Goal: Task Accomplishment & Management: Complete application form

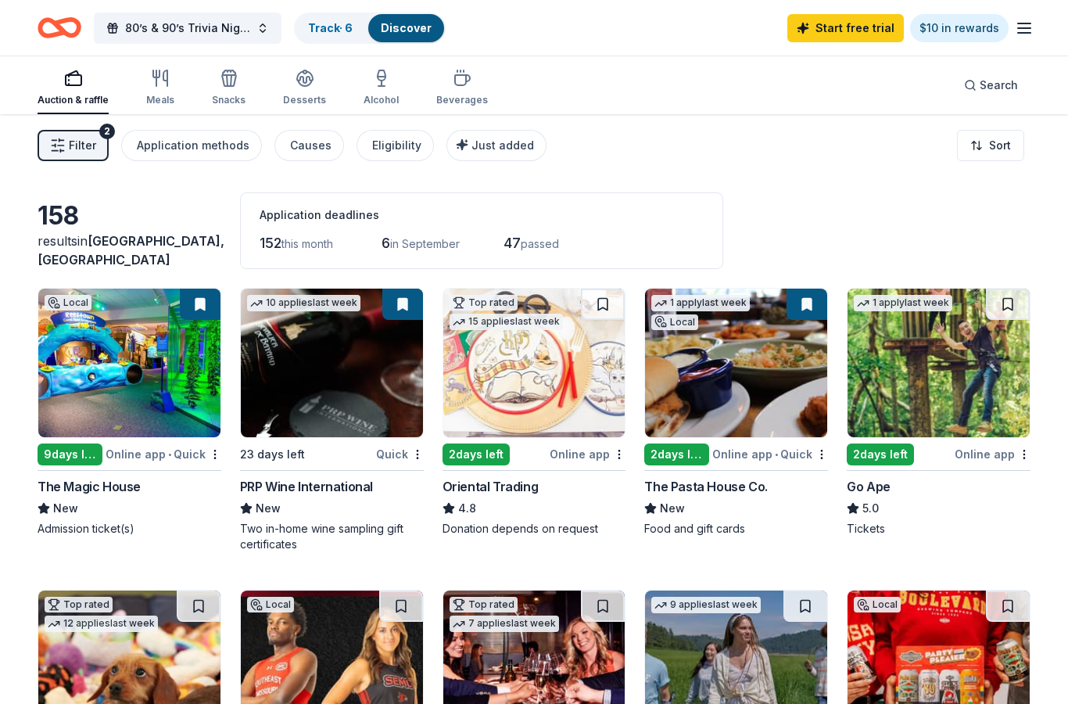
click at [952, 392] on img at bounding box center [939, 363] width 182 height 149
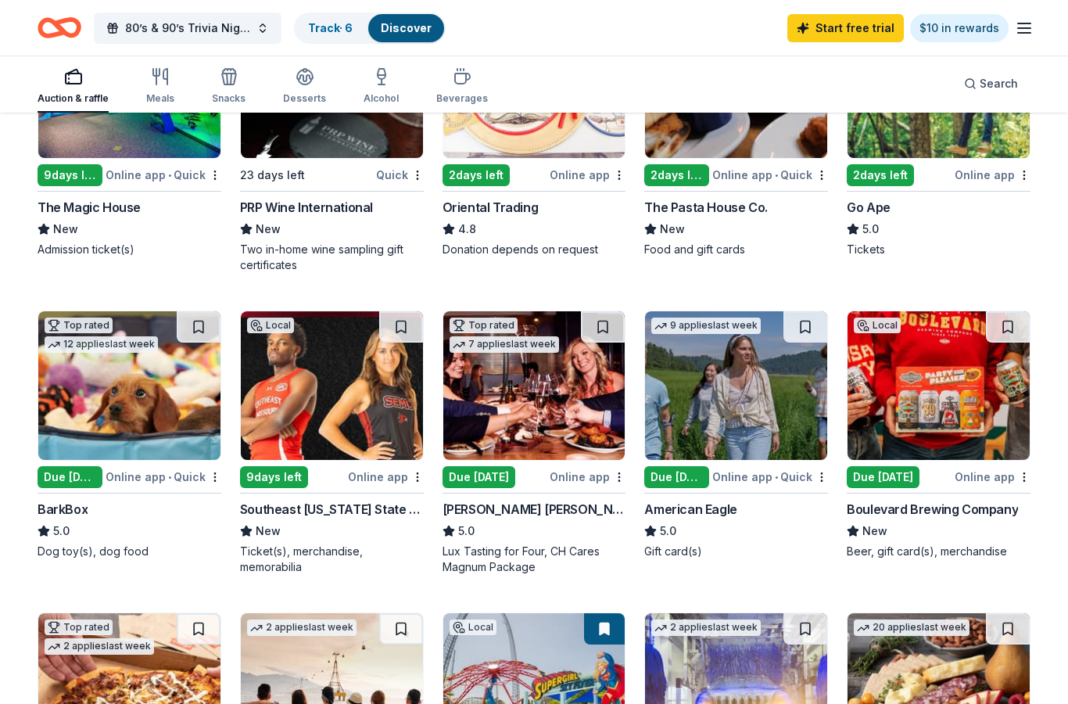
scroll to position [279, 0]
click at [115, 408] on img at bounding box center [129, 385] width 182 height 149
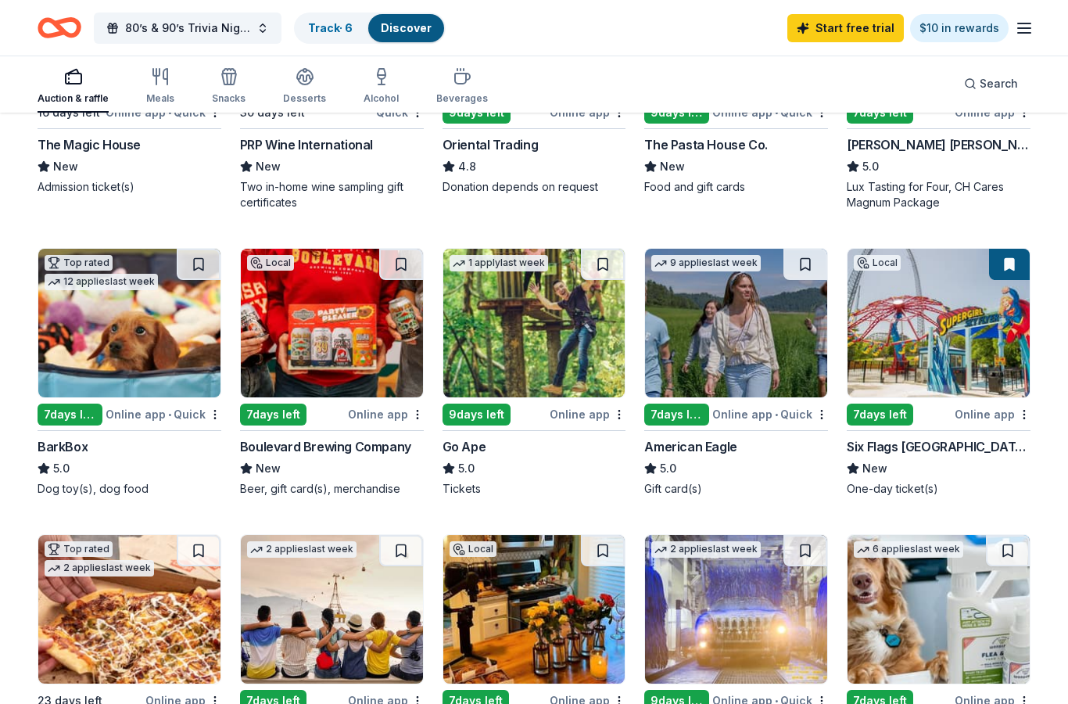
click at [968, 343] on img at bounding box center [939, 323] width 182 height 149
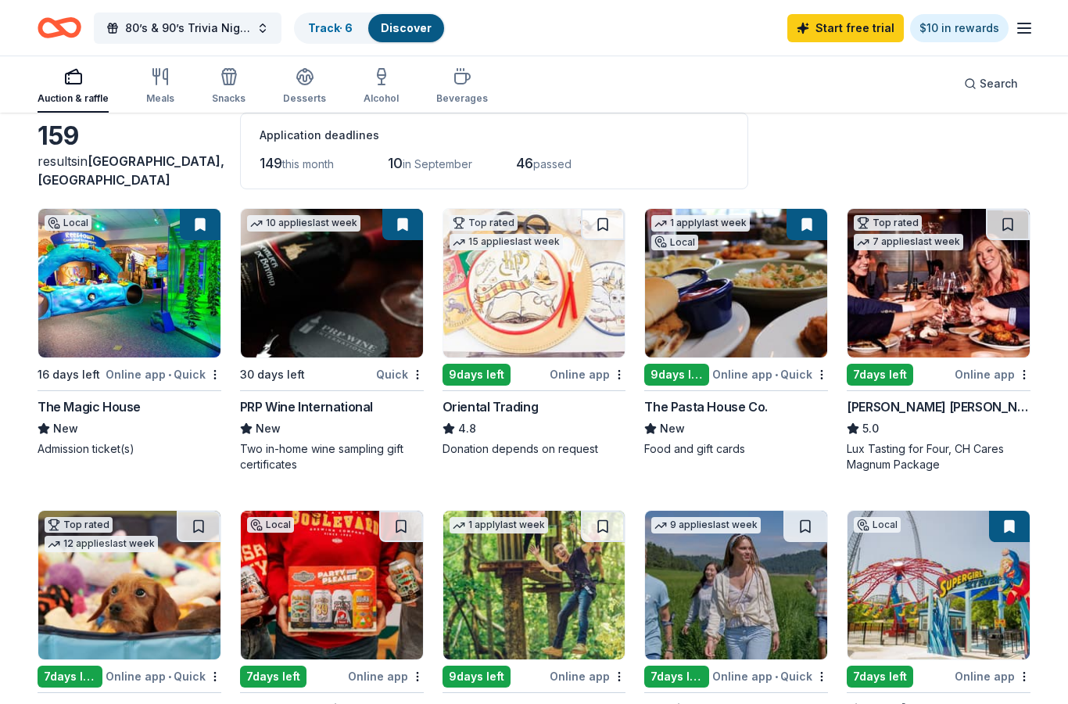
scroll to position [0, 0]
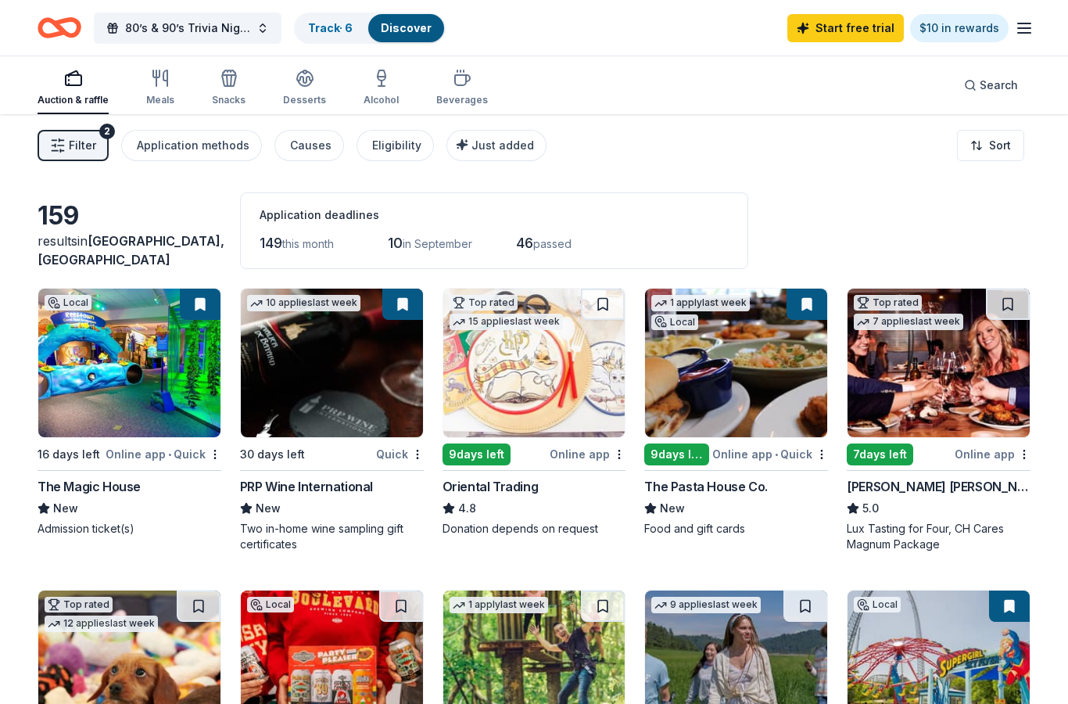
click at [1037, 13] on div "80’s & 90’s Trivia Night Track · 6 Discover Start free trial $10 in rewards" at bounding box center [534, 28] width 1068 height 56
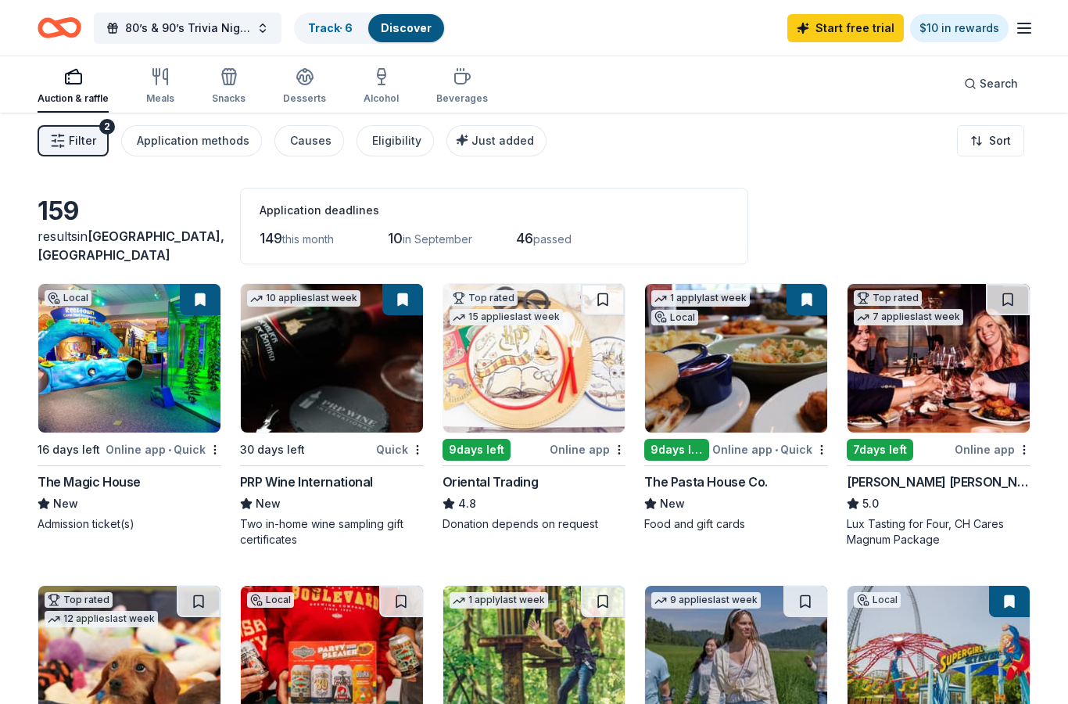
click at [1031, 24] on icon "button" at bounding box center [1024, 28] width 19 height 19
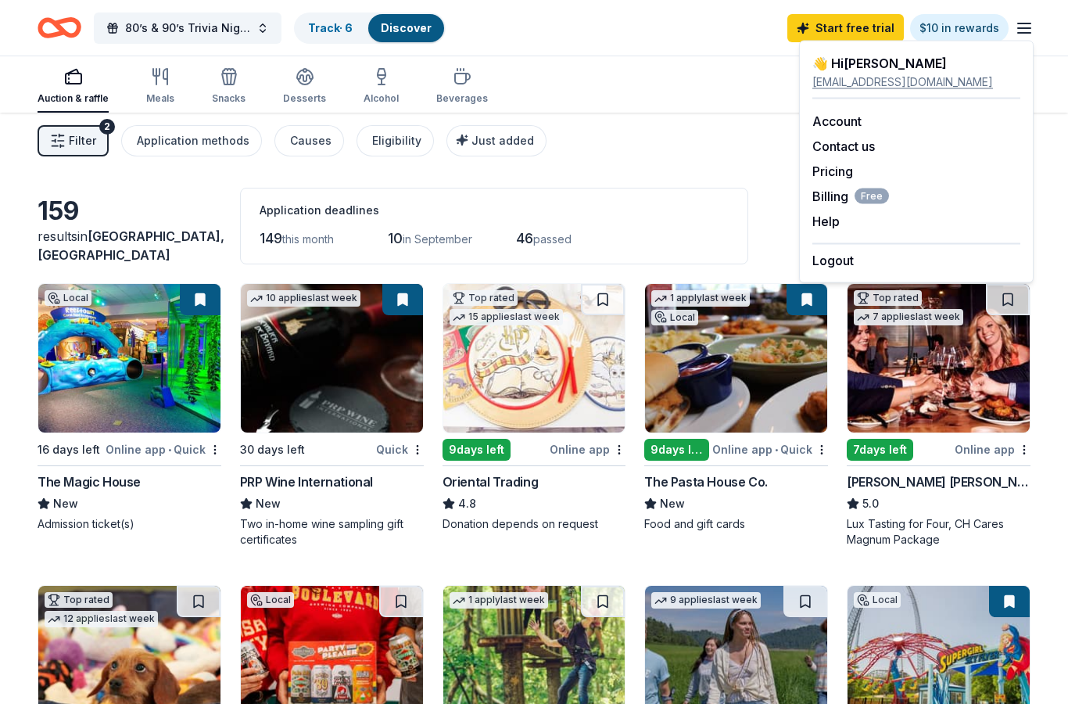
click at [913, 64] on div "👋 Hi Nicole" at bounding box center [917, 63] width 208 height 19
click at [870, 59] on div "👋 Hi Nicole" at bounding box center [917, 63] width 208 height 19
click at [878, 85] on div "info@backtoplaymo.org" at bounding box center [917, 82] width 208 height 19
click at [849, 119] on link "Account" at bounding box center [837, 121] width 49 height 16
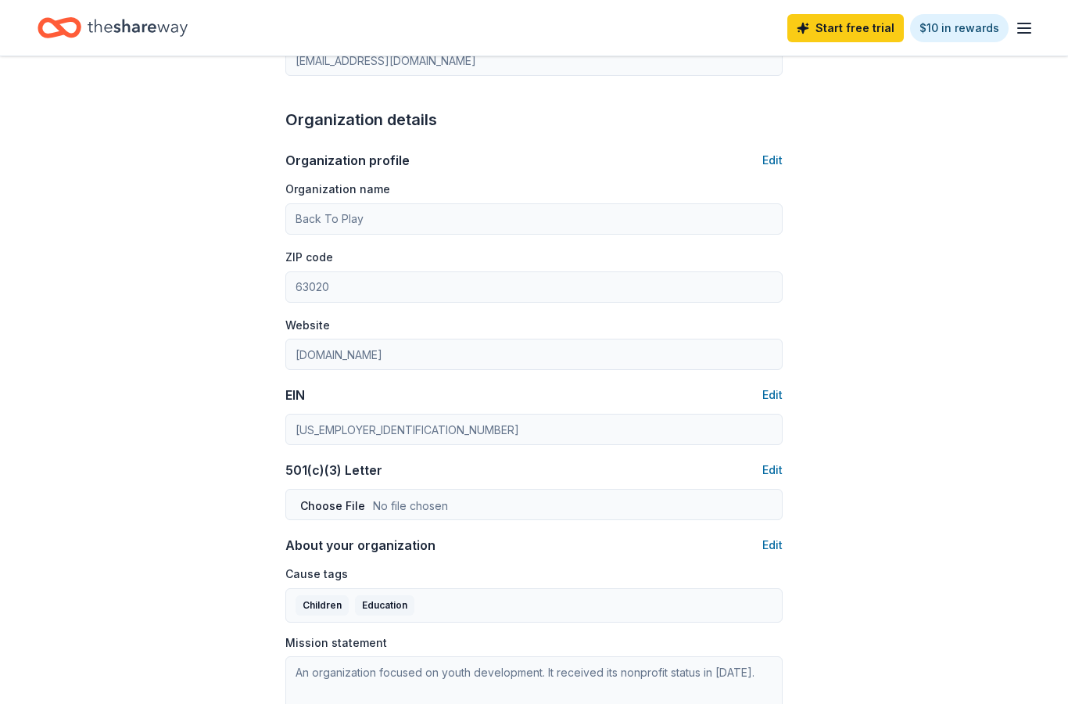
scroll to position [402, 0]
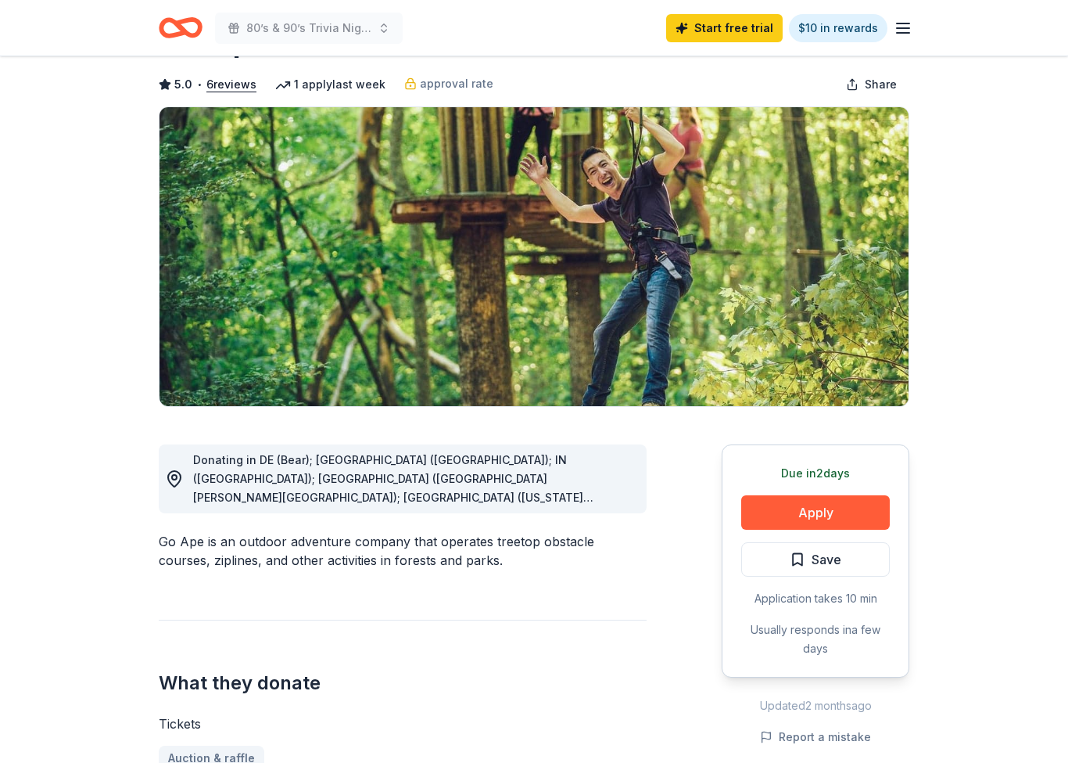
scroll to position [76, 0]
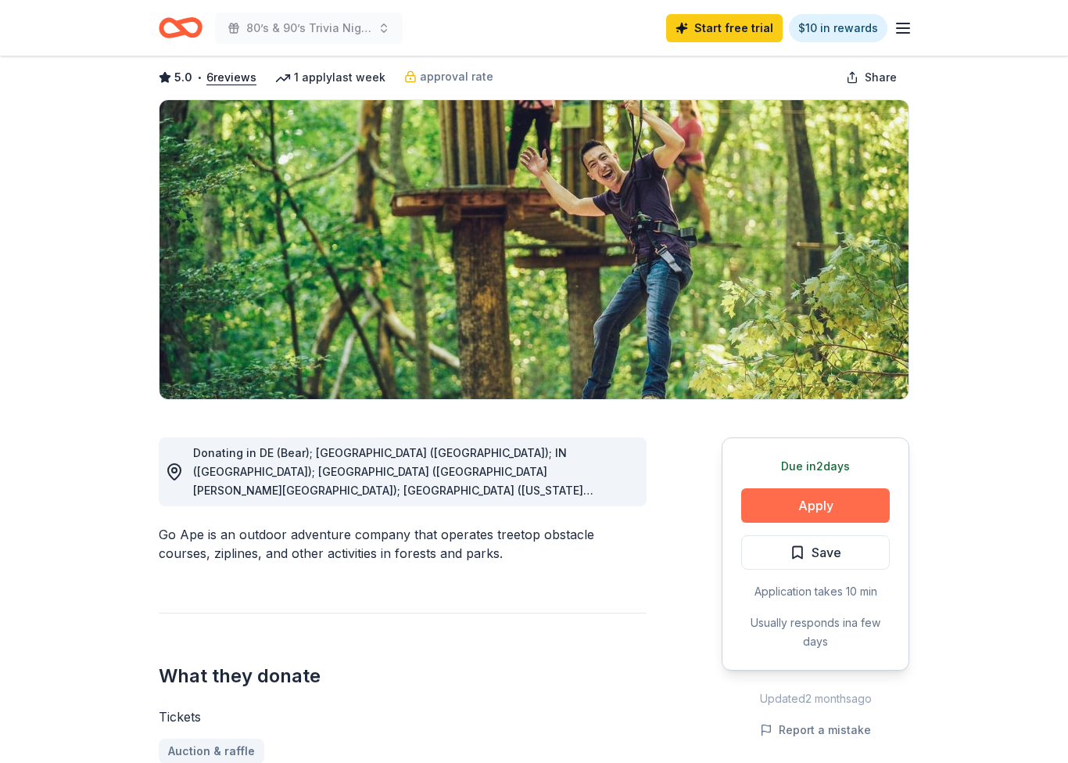
click at [862, 505] on button "Apply" at bounding box center [815, 505] width 149 height 34
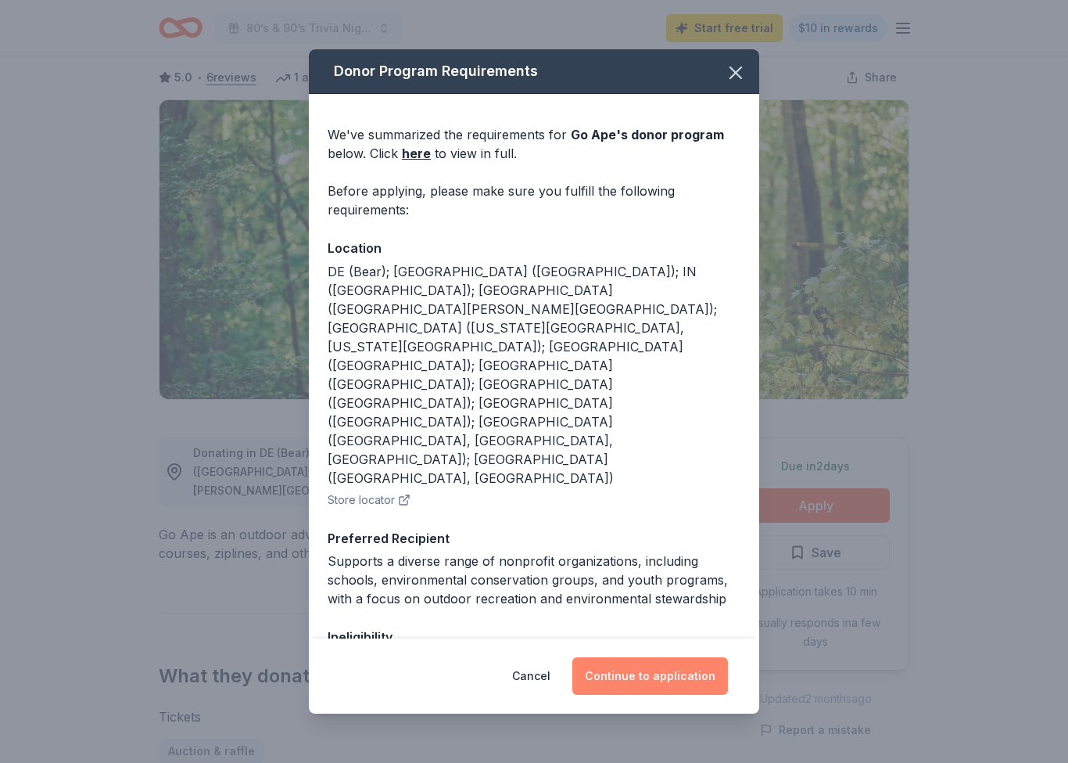
click at [634, 676] on button "Continue to application" at bounding box center [650, 676] width 156 height 38
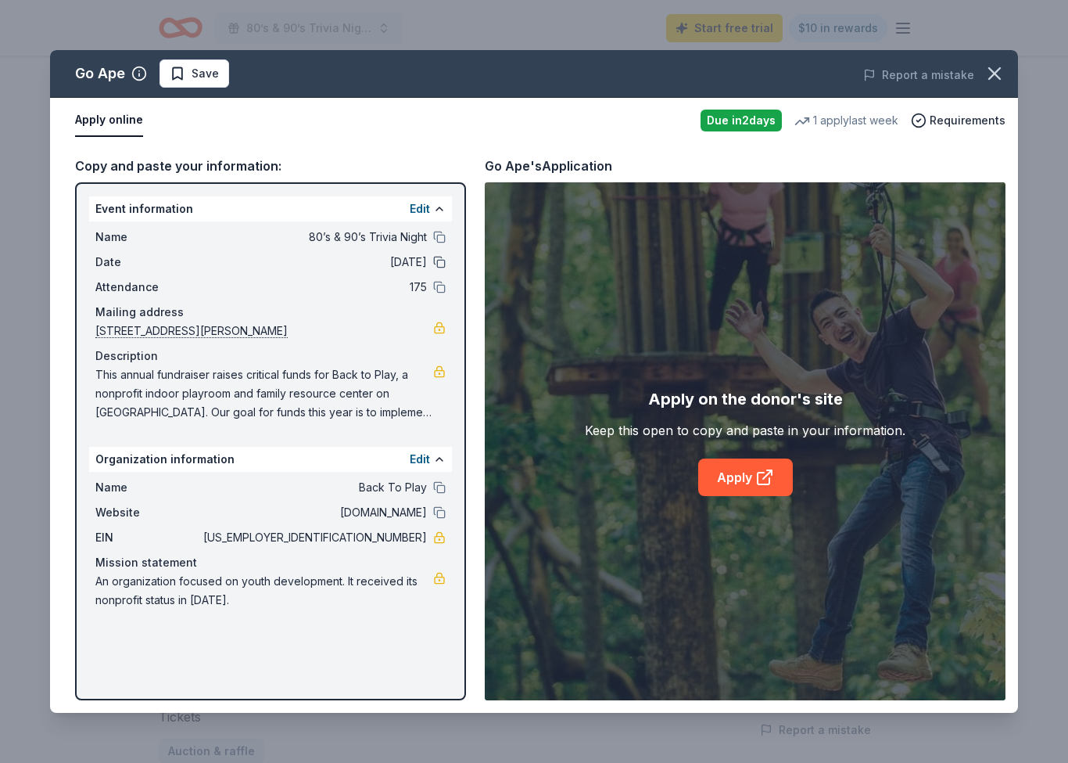
click at [437, 264] on button at bounding box center [439, 262] width 13 height 13
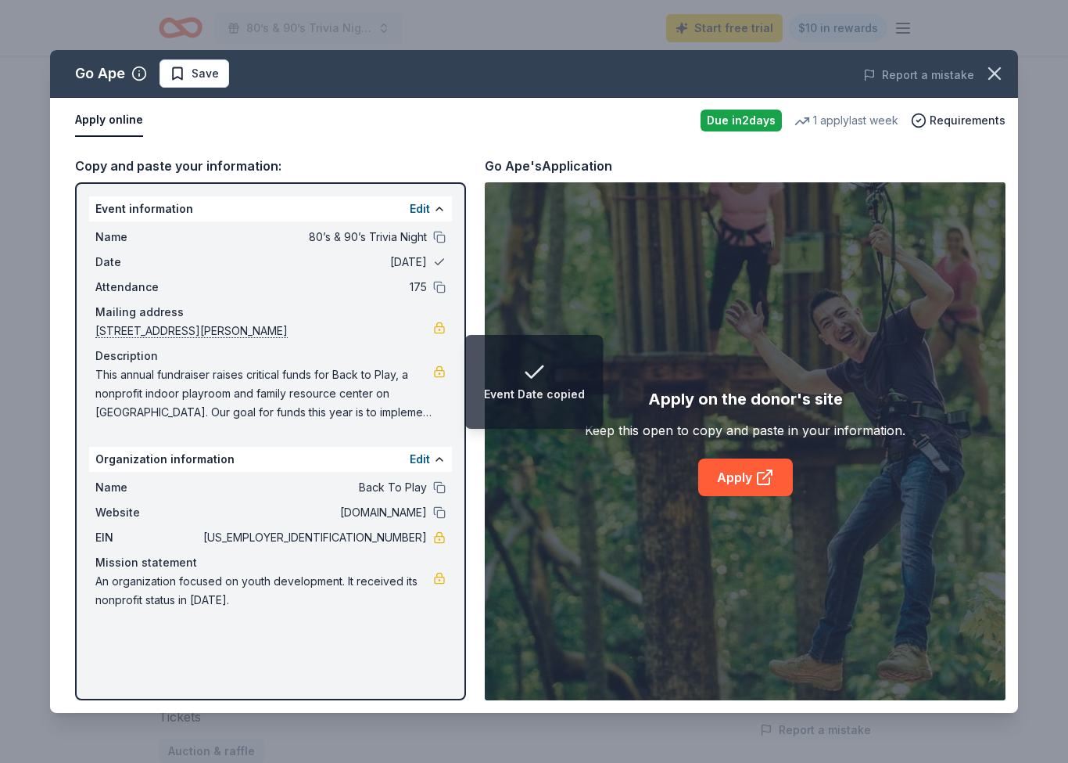
click at [440, 260] on button at bounding box center [439, 262] width 13 height 13
click at [429, 202] on button "Edit" at bounding box center [420, 208] width 20 height 19
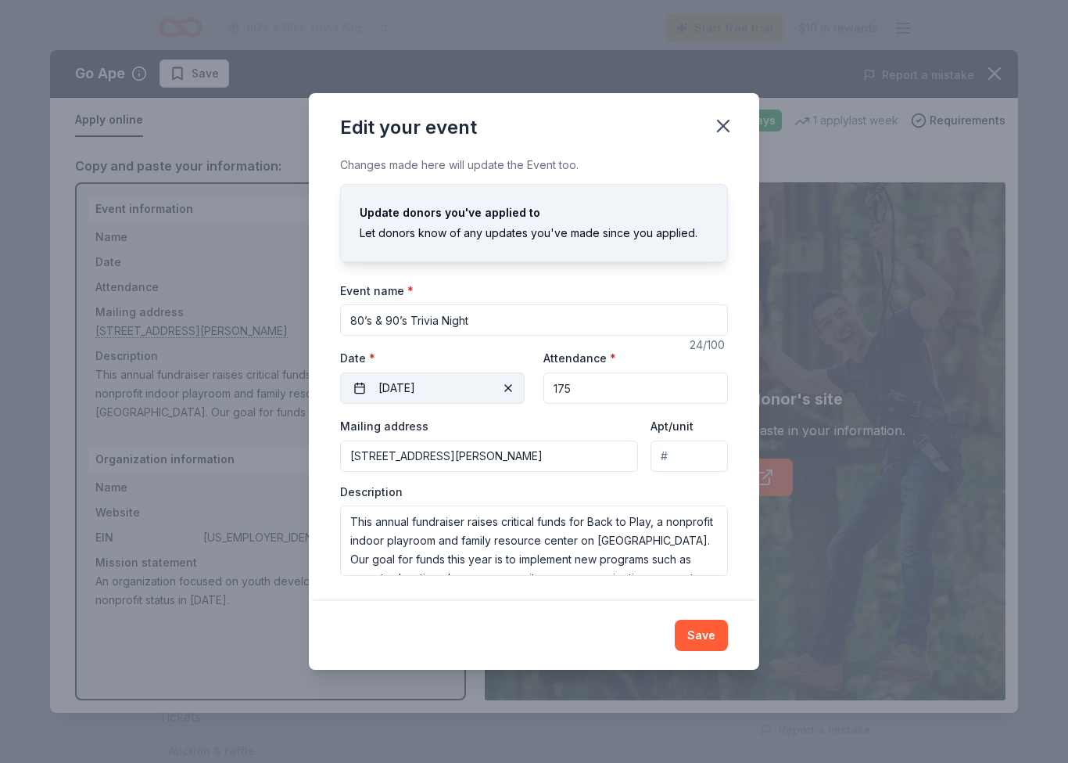
click at [405, 381] on button "[DATE]" at bounding box center [432, 387] width 185 height 31
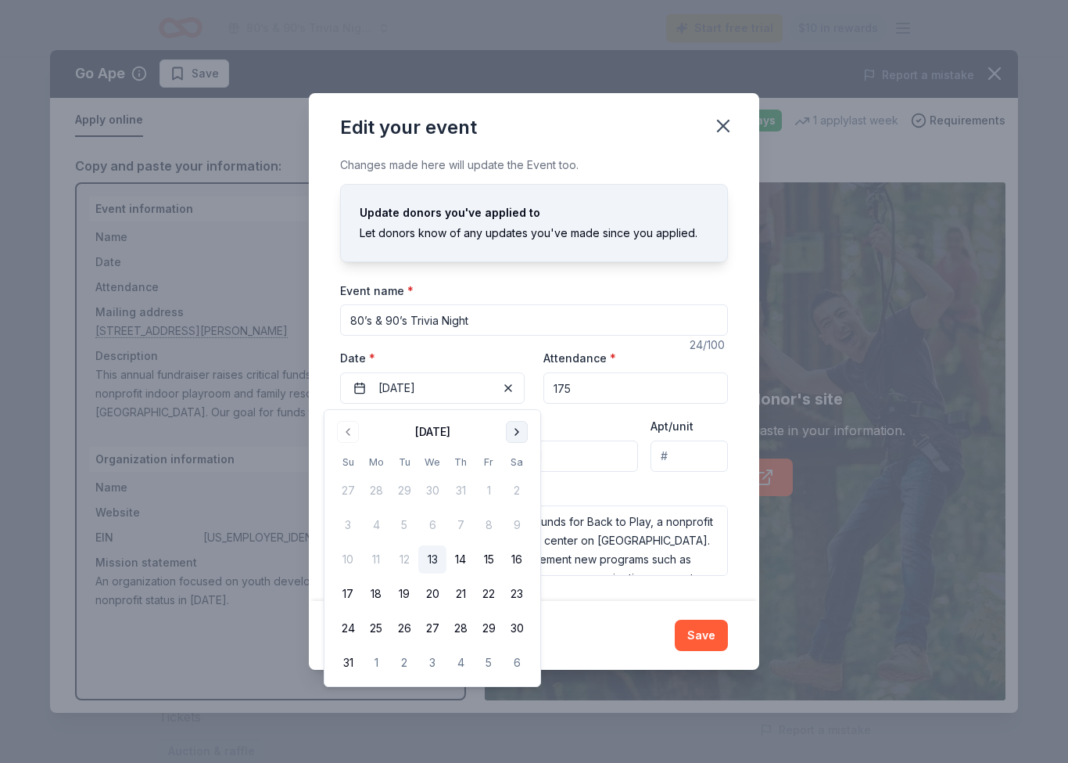
click at [523, 430] on button "Go to next month" at bounding box center [517, 432] width 22 height 22
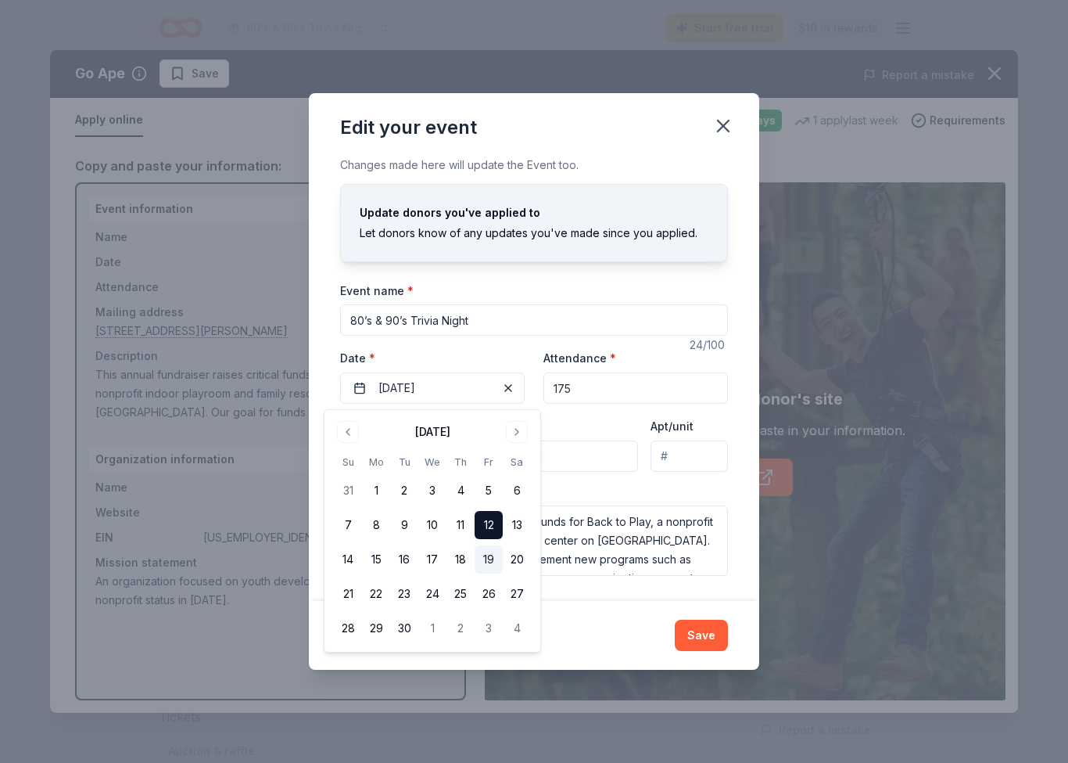
click at [491, 553] on button "19" at bounding box center [489, 559] width 28 height 28
click at [715, 623] on button "Save" at bounding box center [701, 634] width 53 height 31
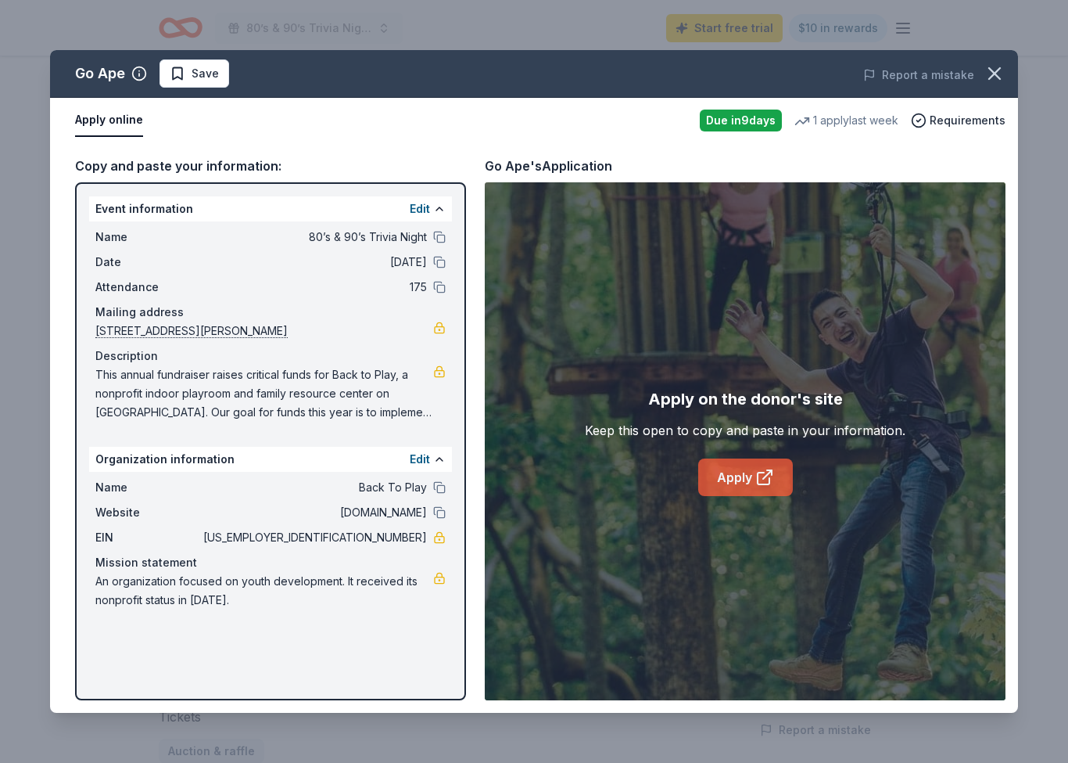
click at [752, 471] on link "Apply" at bounding box center [745, 477] width 95 height 38
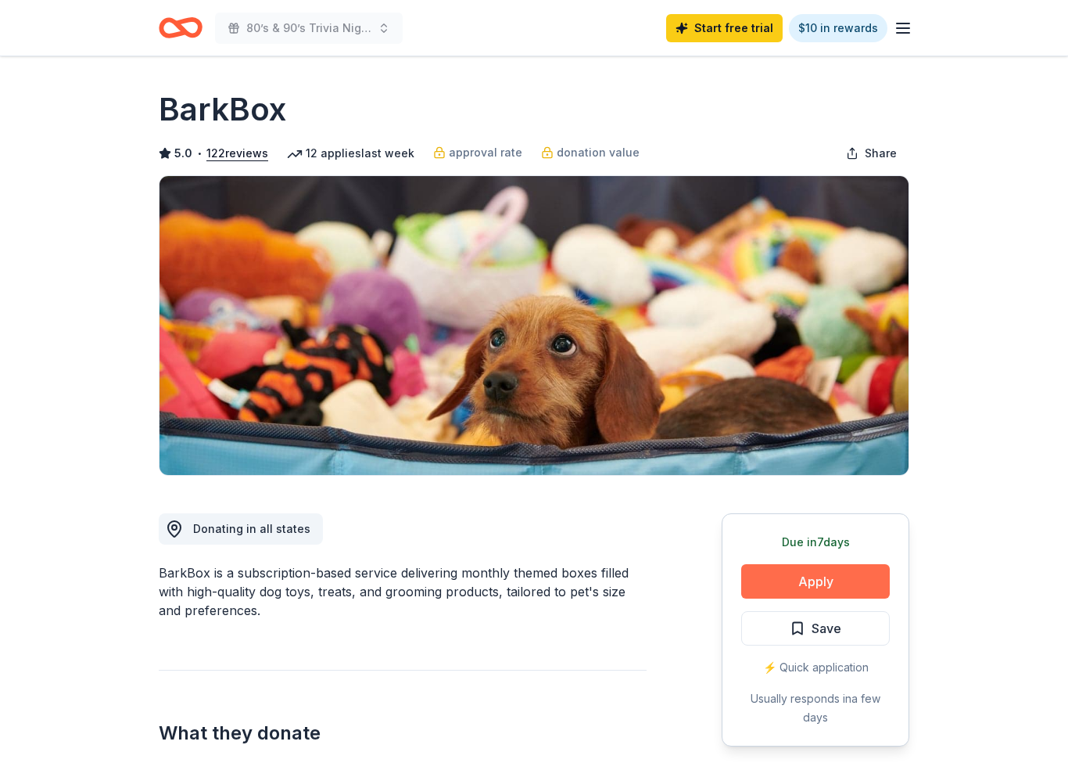
click at [867, 582] on button "Apply" at bounding box center [815, 581] width 149 height 34
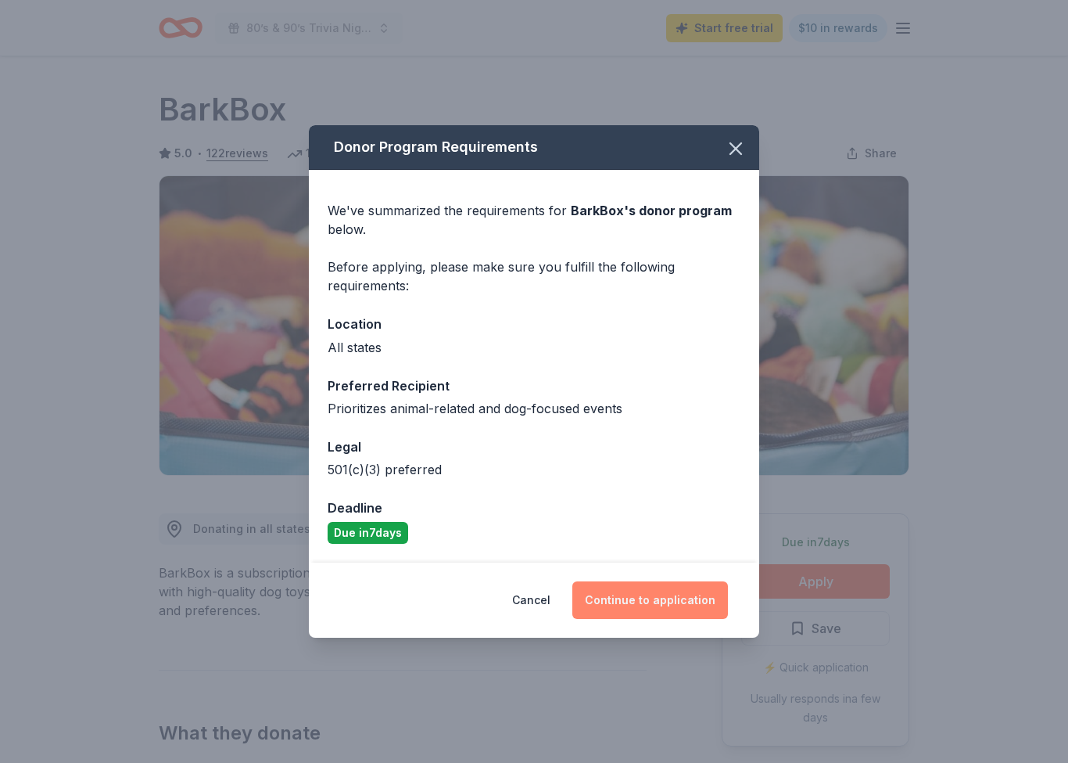
click at [688, 605] on button "Continue to application" at bounding box center [650, 600] width 156 height 38
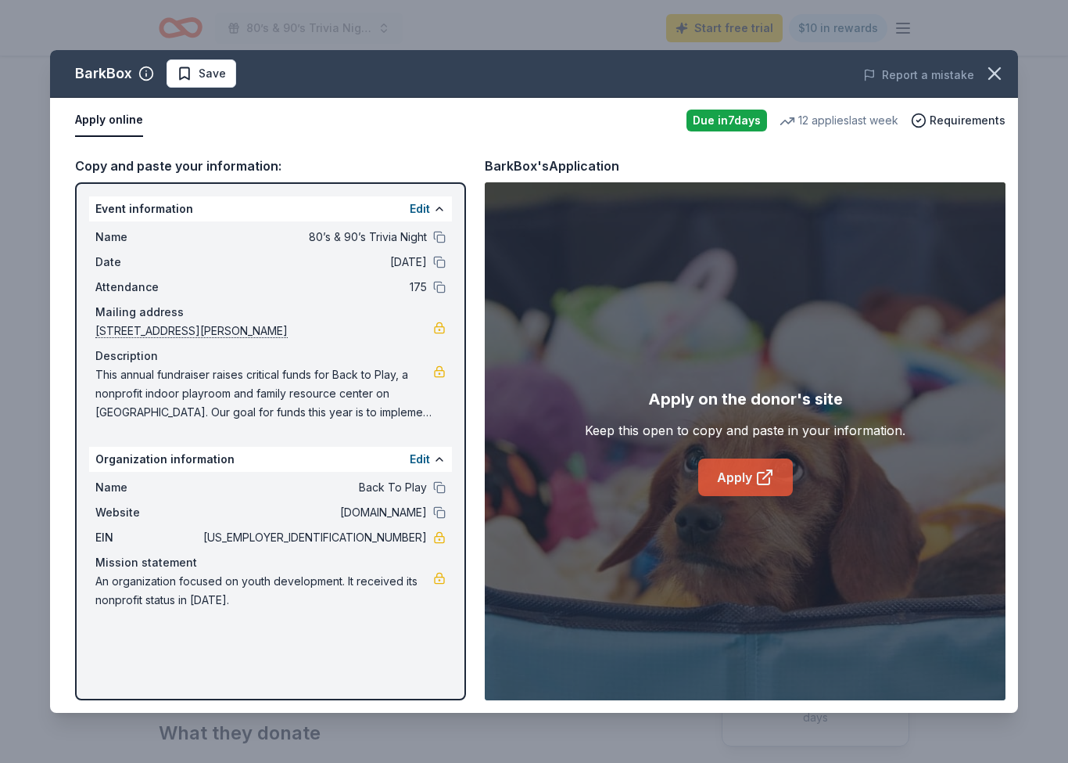
click at [769, 474] on icon at bounding box center [764, 477] width 19 height 19
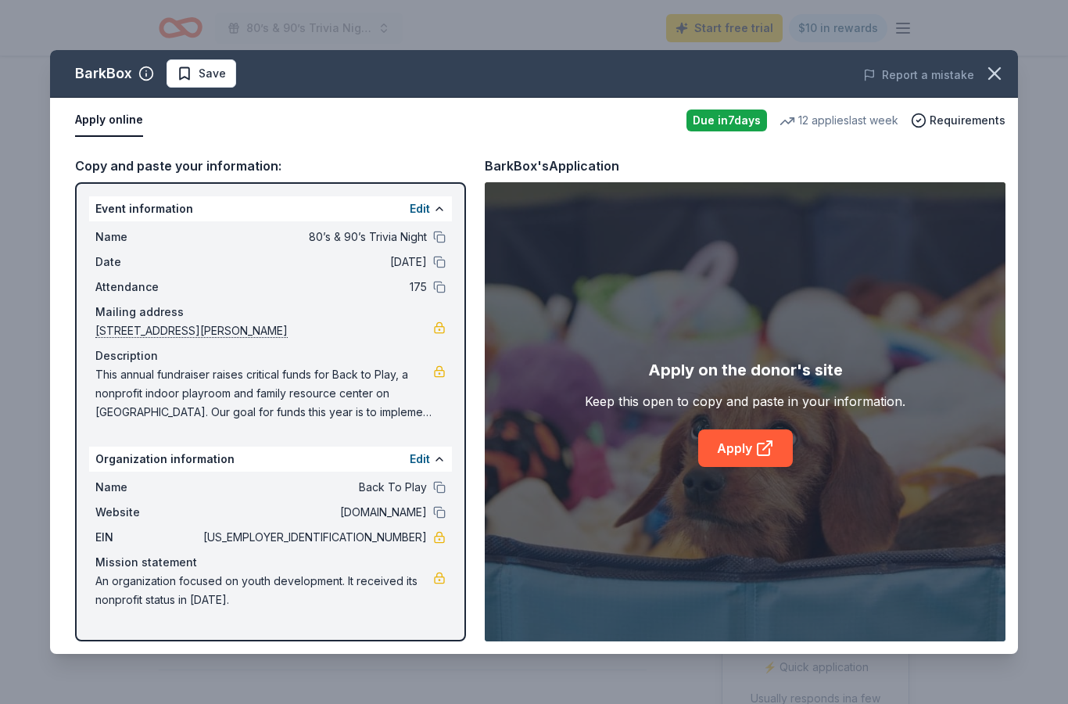
click at [380, 539] on span "[US_EMPLOYER_IDENTIFICATION_NUMBER]" at bounding box center [313, 537] width 227 height 19
click at [992, 73] on icon "button" at bounding box center [995, 74] width 22 height 22
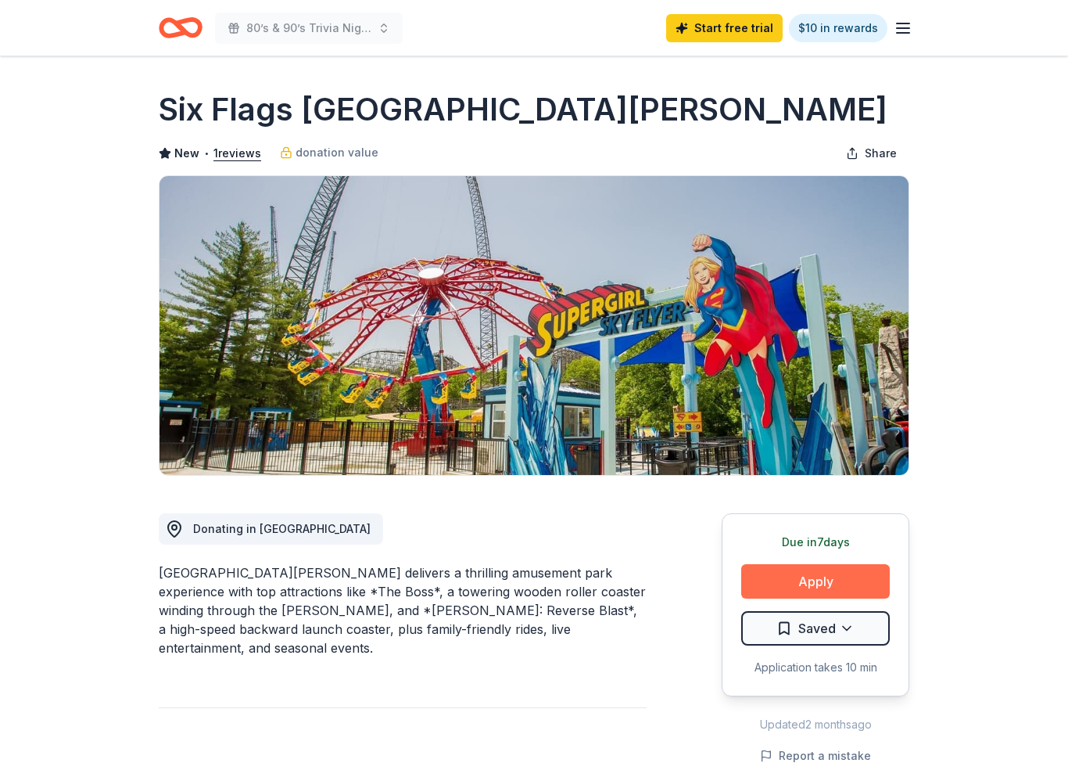
click at [873, 583] on button "Apply" at bounding box center [815, 581] width 149 height 34
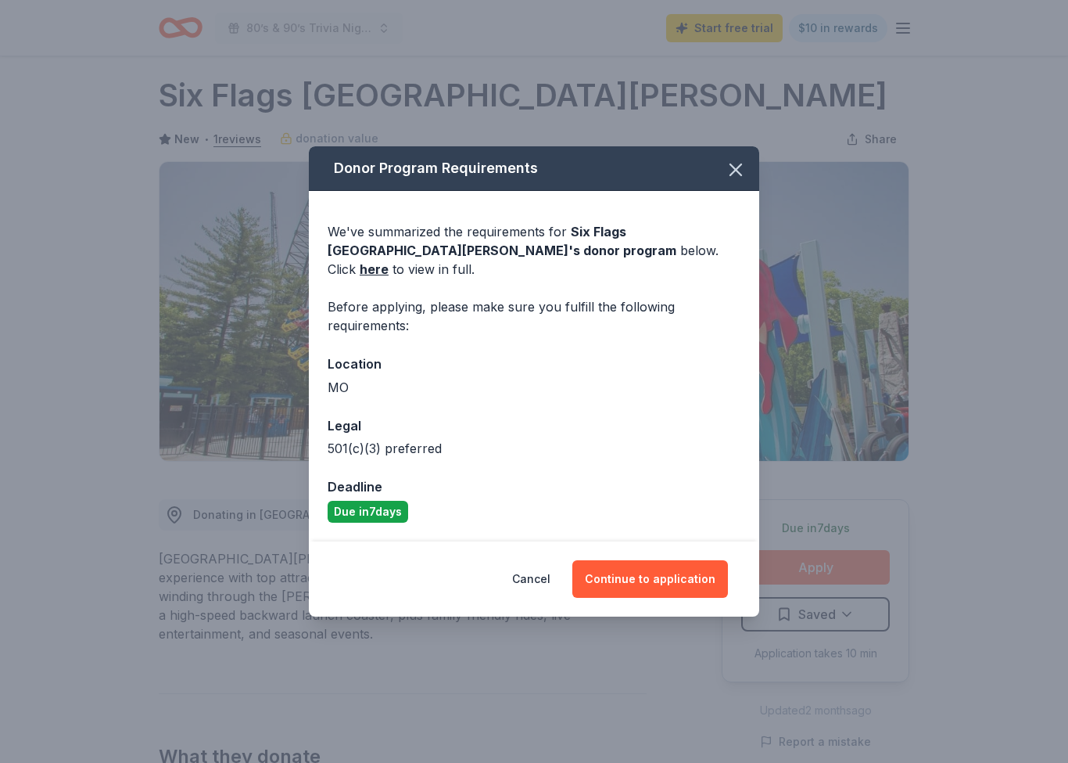
scroll to position [26, 0]
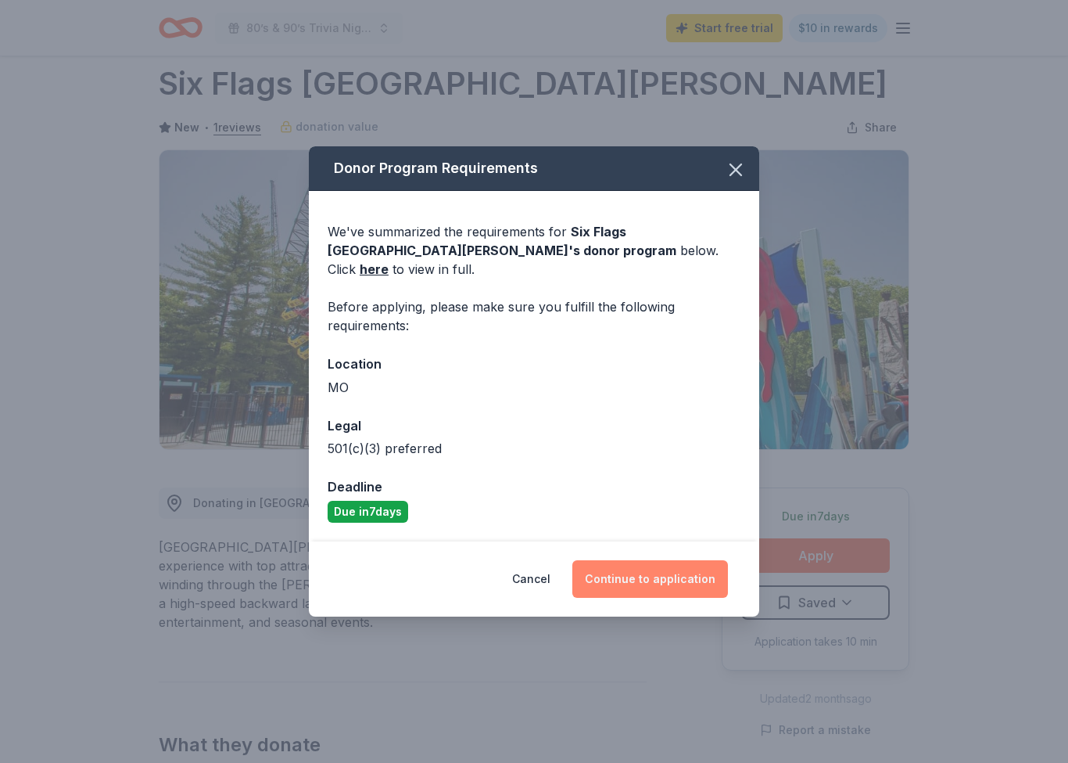
click at [634, 569] on button "Continue to application" at bounding box center [650, 579] width 156 height 38
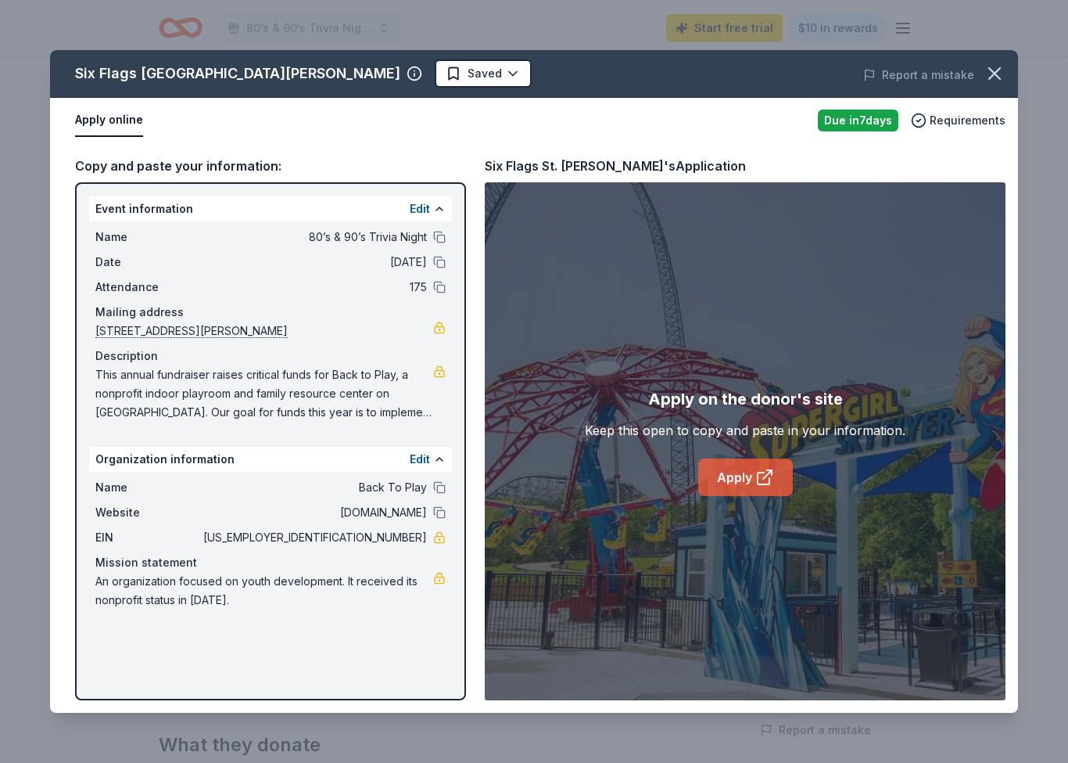
click at [736, 473] on link "Apply" at bounding box center [745, 477] width 95 height 38
